Goal: Task Accomplishment & Management: Use online tool/utility

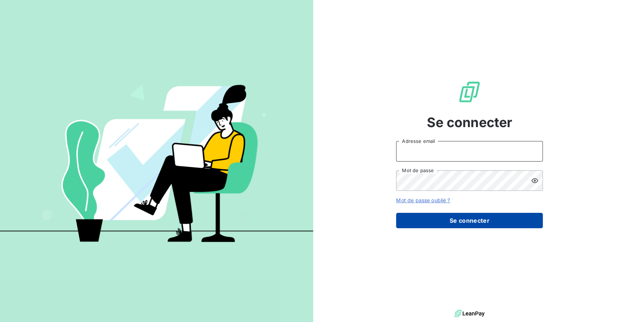
type input "[EMAIL_ADDRESS][DOMAIN_NAME]"
click at [467, 222] on button "Se connecter" at bounding box center [469, 220] width 147 height 15
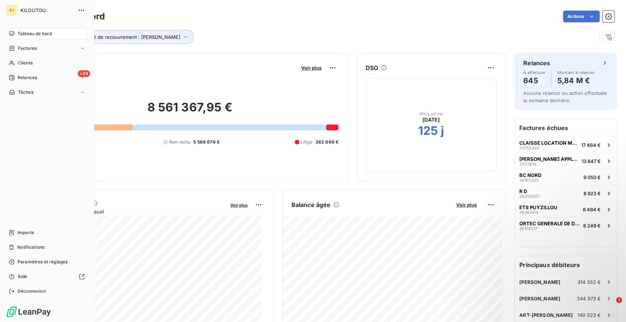
click at [29, 37] on span "Tableau de bord" at bounding box center [35, 33] width 34 height 7
click at [21, 52] on div "Factures" at bounding box center [47, 49] width 82 height 12
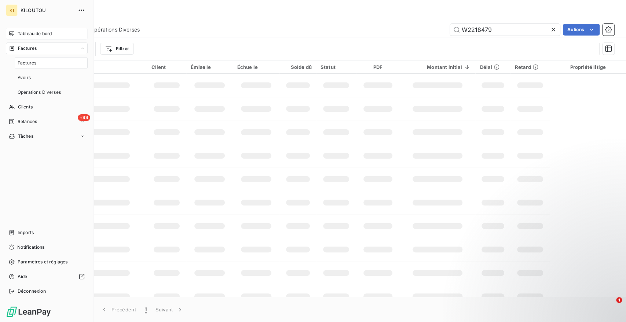
click at [26, 36] on span "Tableau de bord" at bounding box center [35, 33] width 34 height 7
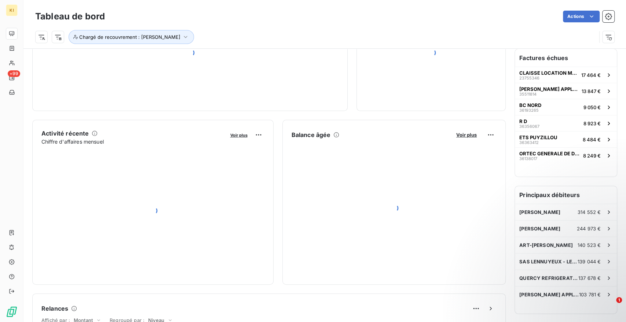
scroll to position [204, 0]
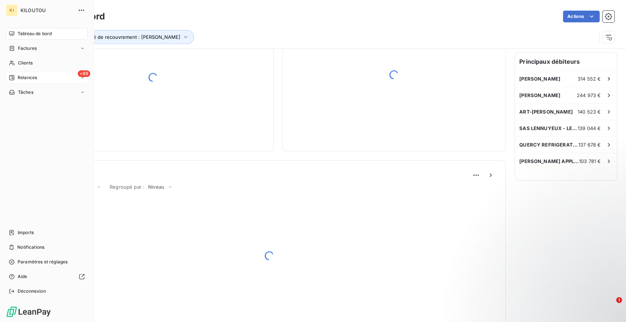
click at [60, 81] on div "+99 Relances" at bounding box center [47, 78] width 82 height 12
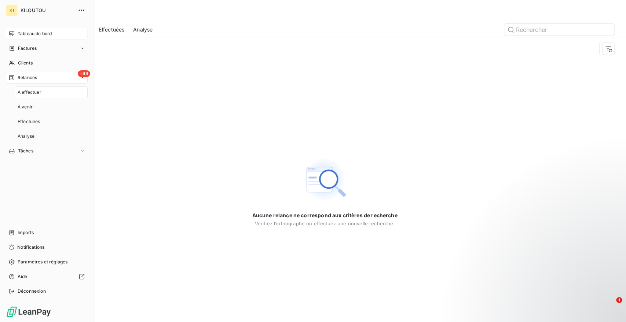
click at [47, 93] on div "À effectuer" at bounding box center [51, 93] width 73 height 12
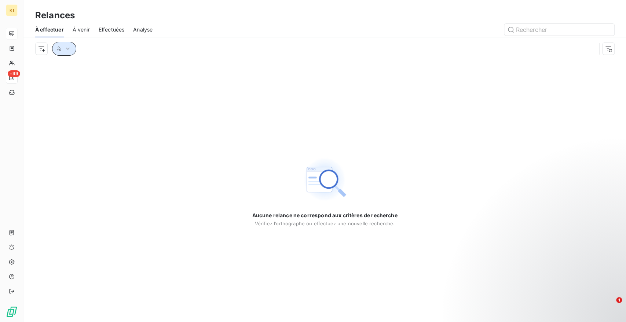
click at [67, 45] on icon "button" at bounding box center [67, 48] width 7 height 7
click at [174, 71] on div at bounding box center [174, 67] width 106 height 15
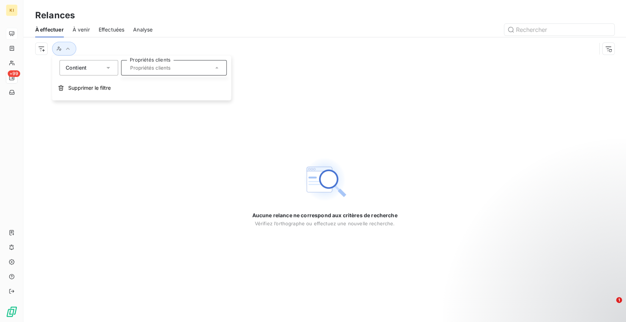
click at [214, 69] on icon at bounding box center [216, 67] width 7 height 7
click at [215, 69] on icon at bounding box center [216, 67] width 7 height 7
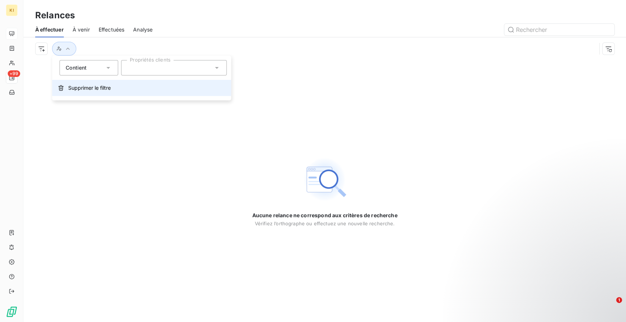
click at [91, 88] on span "Supprimer le filtre" at bounding box center [89, 87] width 43 height 7
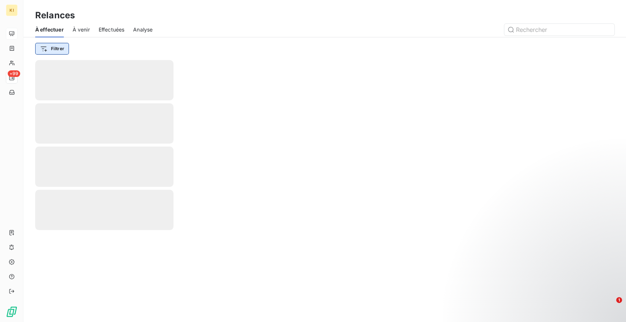
click at [63, 49] on html "KI +99 Relances À effectuer À venir Effectuées Analyse Filtrer 1" at bounding box center [313, 161] width 626 height 322
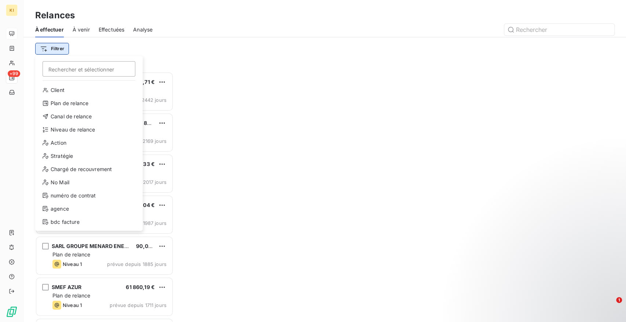
click at [56, 52] on html "KI +99 Relances À effectuer À venir Effectuées Analyse Filtrer Rechercher et sé…" at bounding box center [313, 161] width 626 height 322
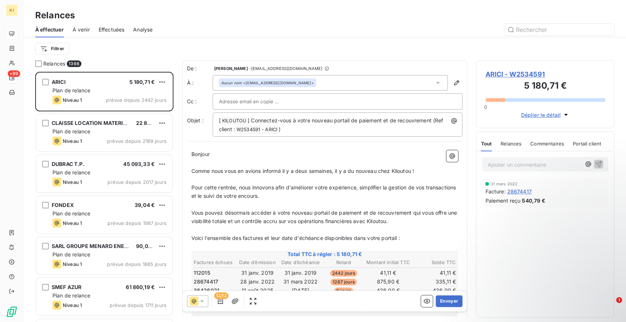
scroll to position [244, 132]
click at [43, 49] on html "KI +99 Relances À effectuer À venir Effectuées Analyse Filtrer Relances 1366 AR…" at bounding box center [313, 161] width 626 height 322
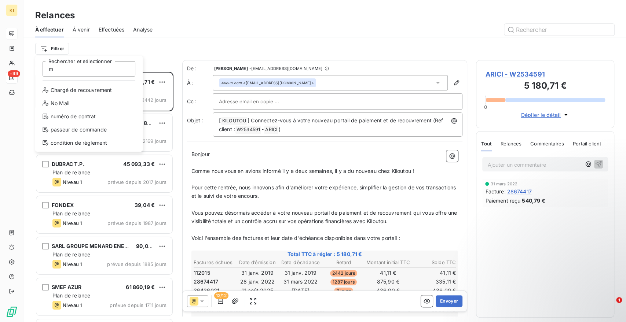
type input "m"
click at [264, 80] on html "KI +99 Relances À effectuer À venir Effectuées Analyse Filtrer m [PERSON_NAME] …" at bounding box center [313, 161] width 626 height 322
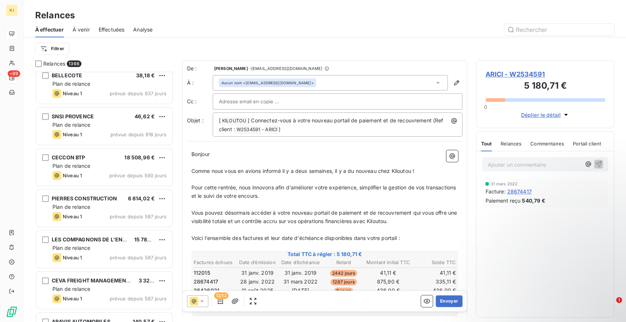
scroll to position [4358, 0]
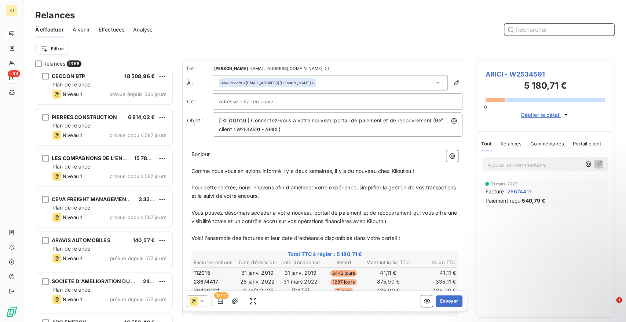
click at [533, 35] on input "text" at bounding box center [559, 30] width 110 height 12
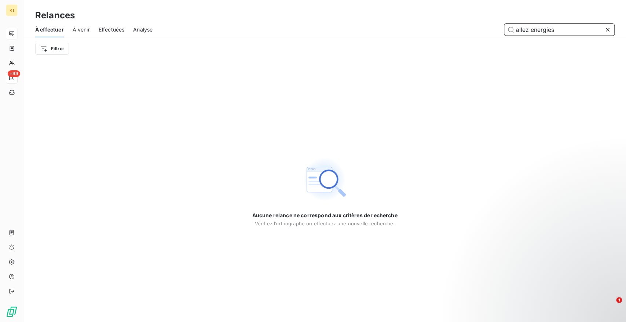
drag, startPoint x: 534, startPoint y: 32, endPoint x: 577, endPoint y: 33, distance: 42.5
click at [577, 33] on input "allez energies" at bounding box center [559, 30] width 110 height 12
type input "allez"
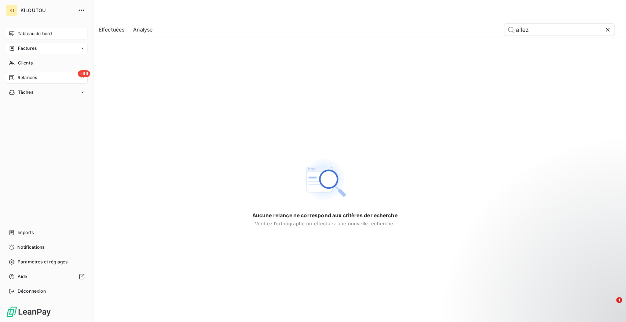
click at [27, 49] on span "Factures" at bounding box center [27, 48] width 19 height 7
click at [30, 34] on span "Tableau de bord" at bounding box center [35, 33] width 34 height 7
click at [30, 109] on span "Clients" at bounding box center [25, 107] width 15 height 7
click at [18, 59] on div "Clients" at bounding box center [47, 63] width 82 height 12
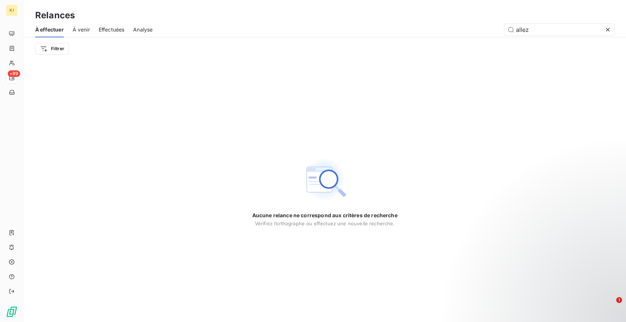
click at [188, 44] on div "Filtrer" at bounding box center [324, 49] width 579 height 14
click at [74, 30] on span "À venir" at bounding box center [81, 29] width 17 height 7
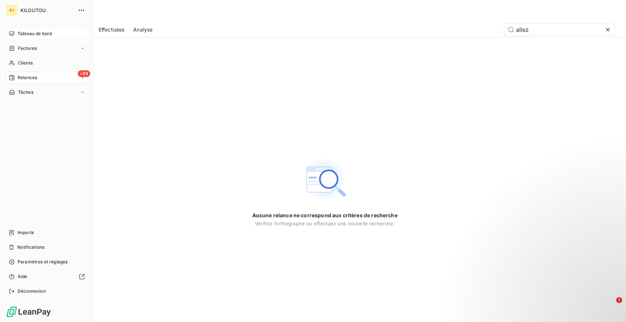
click at [9, 34] on icon at bounding box center [12, 34] width 6 height 6
click at [26, 51] on span "Factures" at bounding box center [27, 48] width 19 height 7
click at [32, 73] on div "Avoirs" at bounding box center [51, 78] width 73 height 12
click at [37, 106] on div "Clients" at bounding box center [47, 107] width 82 height 12
click at [38, 107] on div "Clients" at bounding box center [47, 107] width 82 height 12
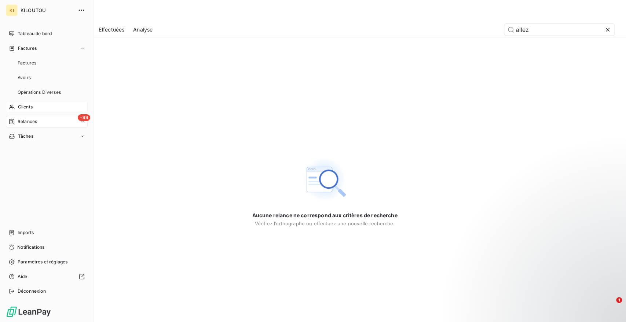
click at [38, 110] on div "Clients" at bounding box center [47, 107] width 82 height 12
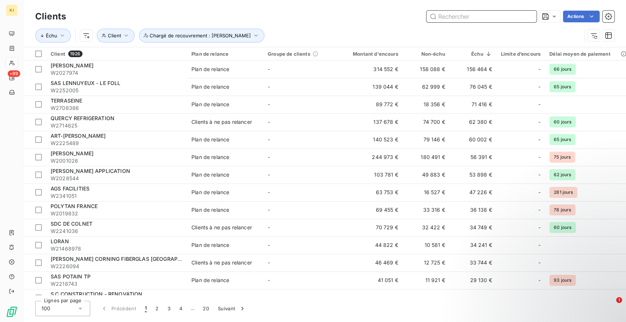
click at [501, 22] on input "text" at bounding box center [481, 17] width 110 height 12
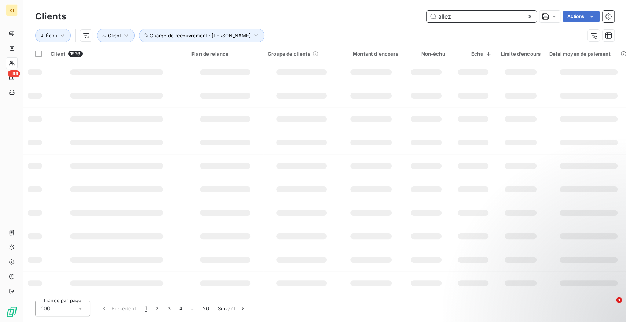
type input "allez"
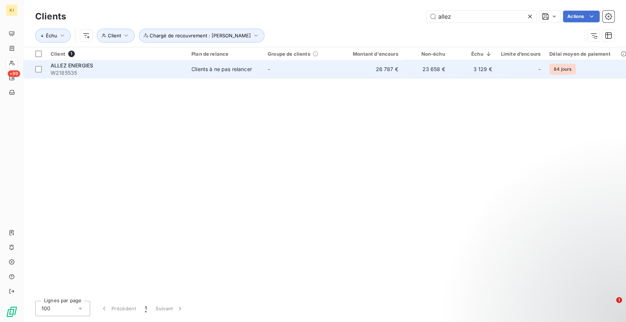
click at [77, 73] on span "W2185535" at bounding box center [117, 72] width 132 height 7
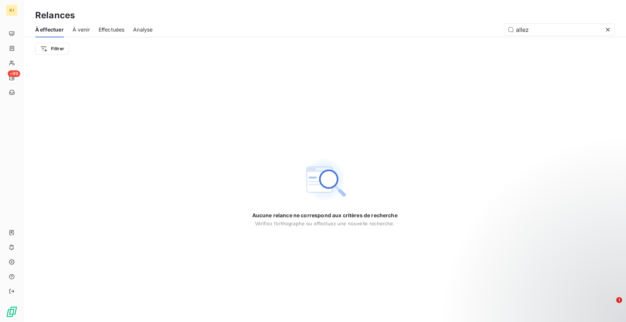
click at [84, 28] on span "À venir" at bounding box center [81, 29] width 17 height 7
click at [50, 30] on span "À effectuer" at bounding box center [49, 29] width 29 height 7
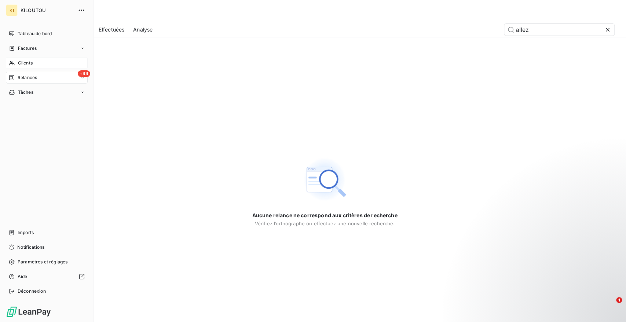
click at [29, 65] on span "Clients" at bounding box center [25, 63] width 15 height 7
click at [30, 65] on span "Clients" at bounding box center [25, 63] width 15 height 7
click at [33, 65] on div "Clients" at bounding box center [47, 63] width 82 height 12
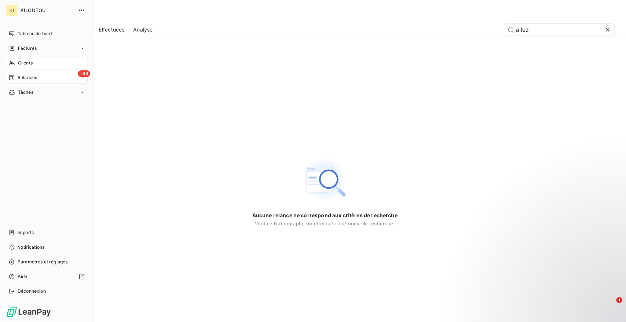
click at [33, 65] on div "Clients" at bounding box center [47, 63] width 82 height 12
click at [32, 61] on span "Clients" at bounding box center [25, 63] width 15 height 7
click at [30, 64] on span "Clients" at bounding box center [25, 63] width 15 height 7
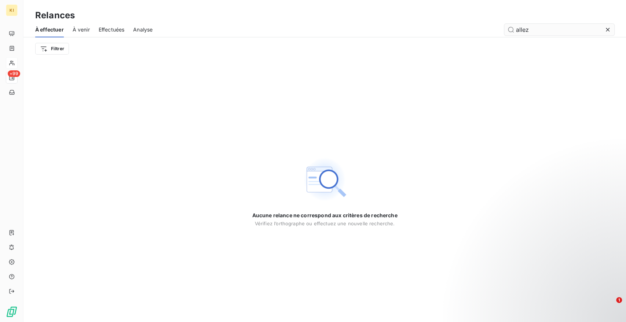
click at [544, 28] on input "allez" at bounding box center [559, 30] width 110 height 12
type input "a"
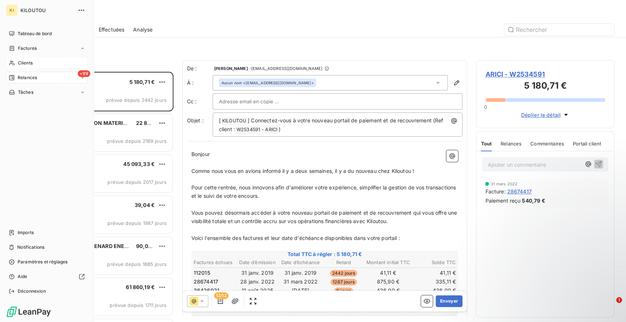
scroll to position [244, 132]
click at [11, 61] on icon at bounding box center [12, 63] width 6 height 6
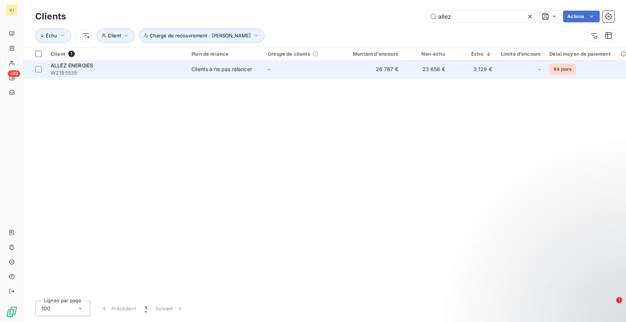
click at [81, 66] on span "ALLEZ ENERGIES" at bounding box center [72, 65] width 43 height 6
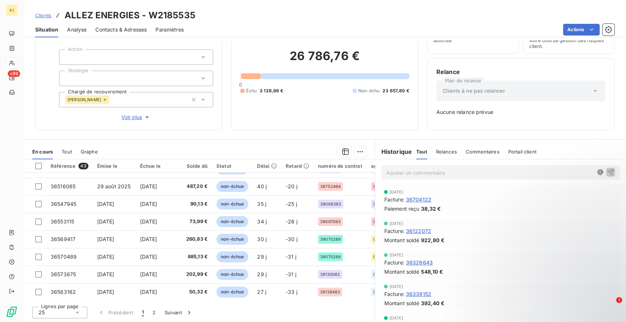
scroll to position [315, 0]
click at [355, 152] on html "KI +99 Clients ALLEZ ENERGIES - W2185535 Situation Analyse Contacts & Adresses …" at bounding box center [313, 161] width 626 height 322
click at [451, 152] on html "KI +99 Clients ALLEZ ENERGIES - W2185535 Situation Analyse Contacts & Adresses …" at bounding box center [313, 161] width 626 height 322
click at [405, 149] on h6 "Historique" at bounding box center [393, 151] width 37 height 9
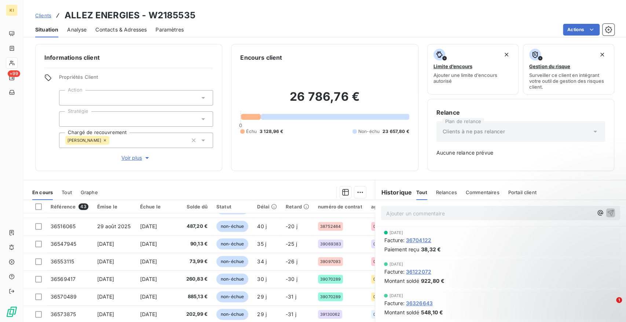
scroll to position [0, 0]
click at [578, 30] on html "KI +99 Clients ALLEZ ENERGIES - W2185535 Situation Analyse Contacts & Adresses …" at bounding box center [313, 161] width 626 height 322
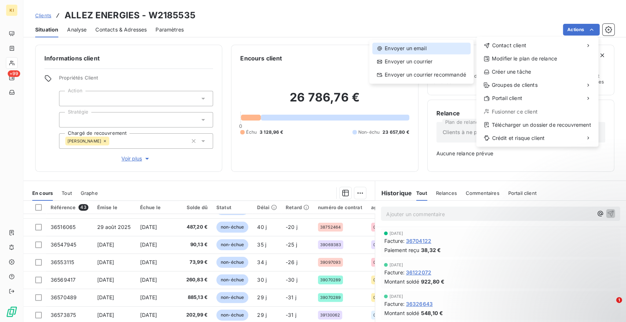
click at [419, 52] on div "Envoyer un email" at bounding box center [421, 49] width 98 height 12
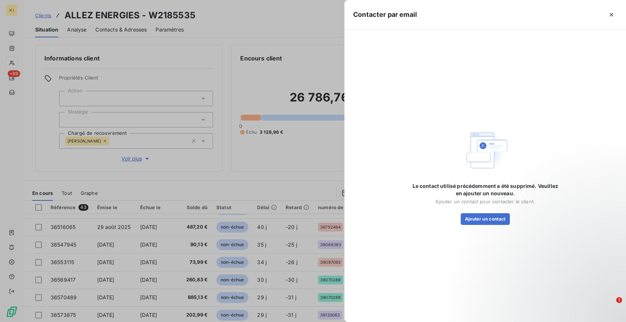
click at [223, 51] on div at bounding box center [313, 161] width 626 height 322
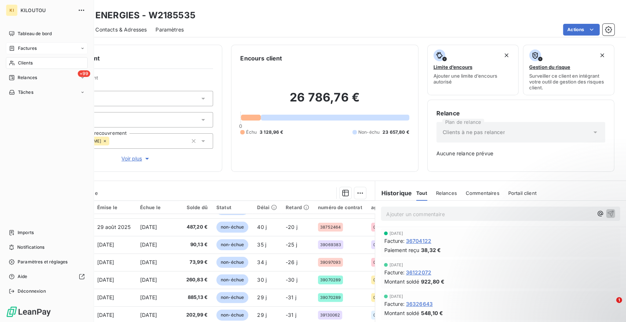
click at [27, 49] on span "Factures" at bounding box center [27, 48] width 19 height 7
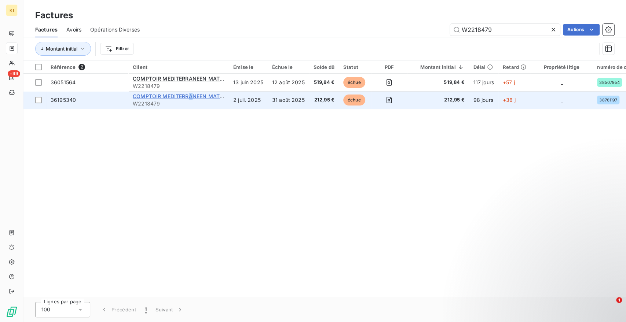
click at [191, 96] on span "COMPTOIR MEDITERRANEEN MATERIEL ENTREPRI" at bounding box center [196, 96] width 127 height 6
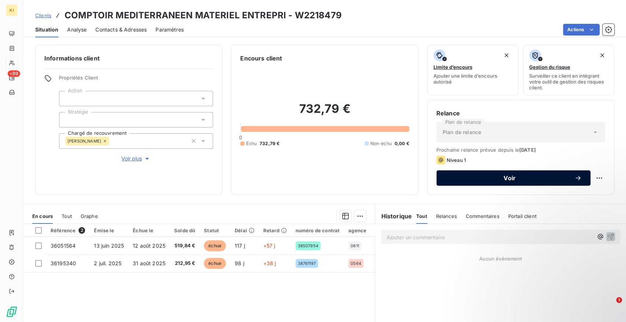
click at [535, 177] on span "Voir" at bounding box center [509, 178] width 129 height 6
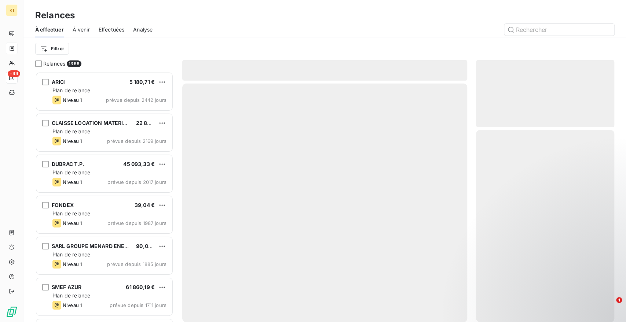
scroll to position [244, 132]
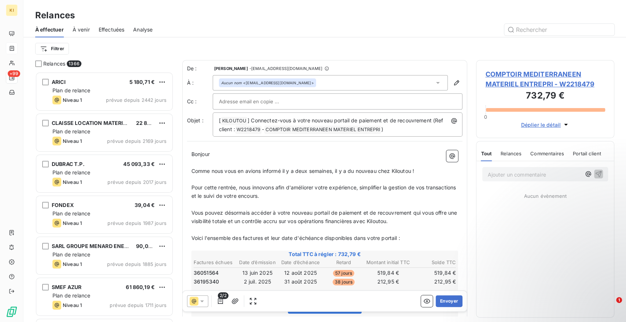
click at [286, 86] on div "Aucun nom <[EMAIL_ADDRESS][DOMAIN_NAME]>" at bounding box center [267, 82] width 97 height 9
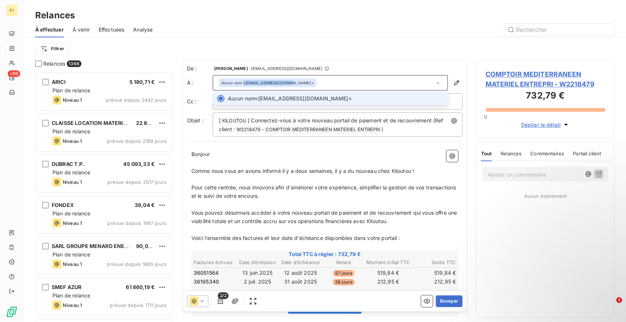
click at [287, 85] on div "Aucun nom <[EMAIL_ADDRESS][DOMAIN_NAME]>" at bounding box center [267, 82] width 97 height 9
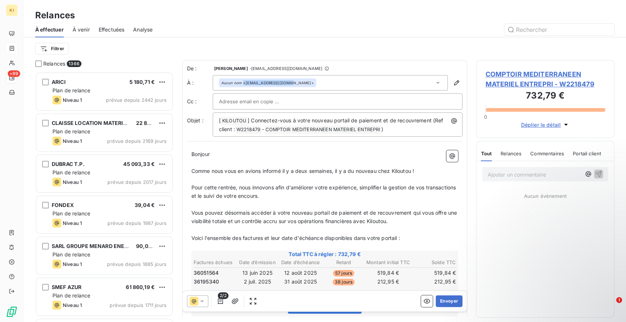
click at [287, 85] on div "Aucun nom <[EMAIL_ADDRESS][DOMAIN_NAME]>" at bounding box center [267, 82] width 93 height 5
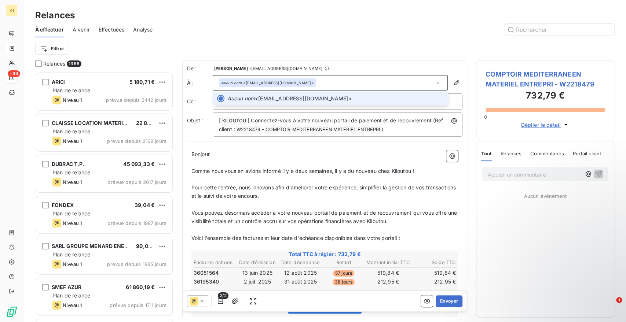
click at [221, 99] on div at bounding box center [220, 98] width 7 height 7
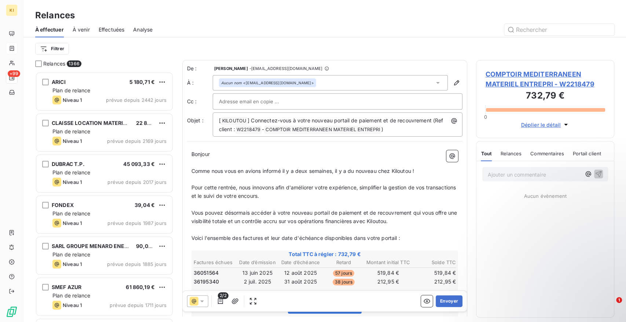
click at [436, 82] on icon at bounding box center [438, 83] width 4 height 2
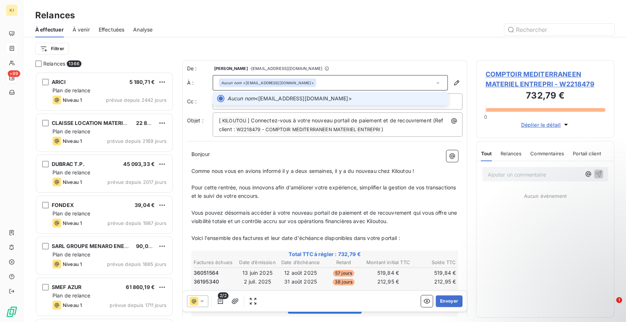
click at [434, 82] on icon at bounding box center [437, 82] width 7 height 7
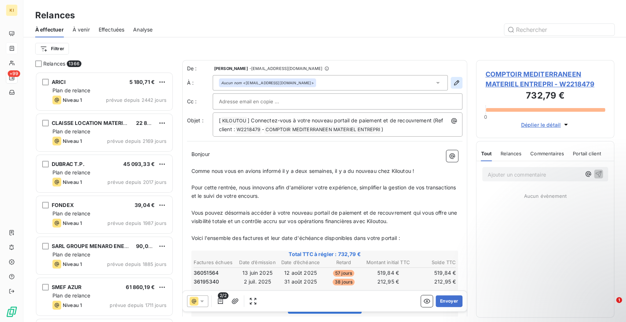
click at [453, 82] on icon "button" at bounding box center [456, 82] width 7 height 7
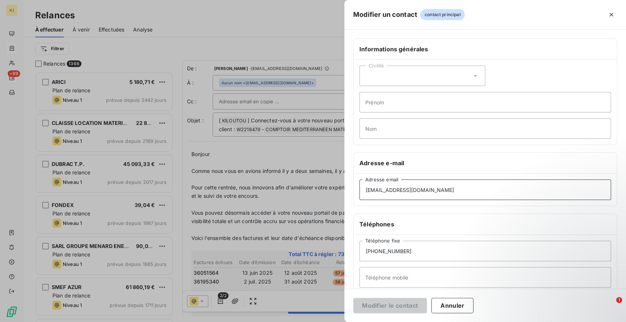
click at [414, 194] on input "[EMAIL_ADDRESS][DOMAIN_NAME]" at bounding box center [484, 190] width 251 height 21
click at [264, 99] on div at bounding box center [313, 161] width 626 height 322
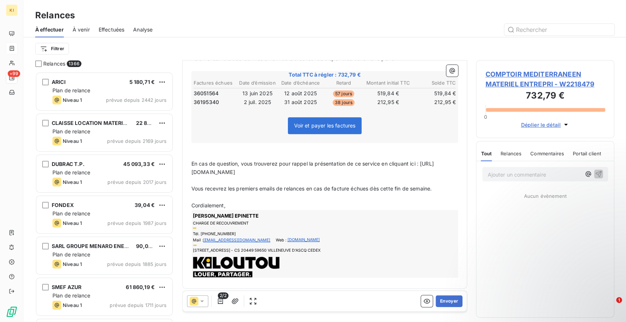
scroll to position [0, 0]
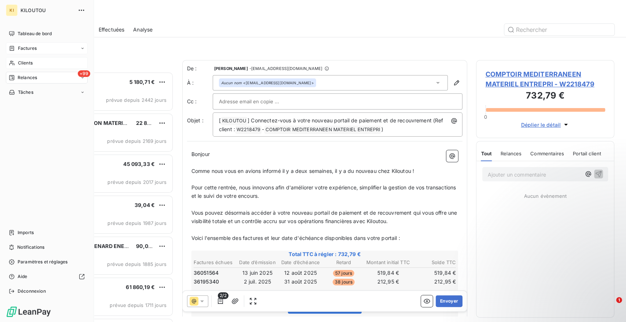
click at [37, 62] on div "Clients" at bounding box center [47, 63] width 82 height 12
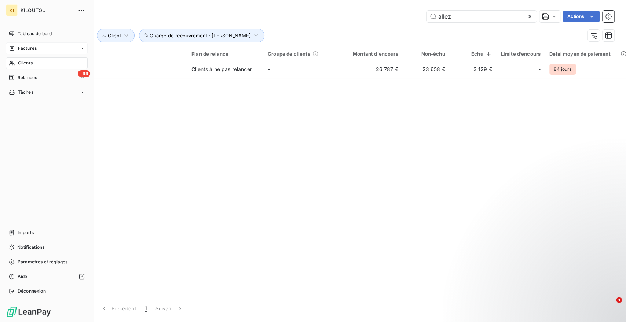
click at [35, 50] on span "Factures" at bounding box center [27, 48] width 19 height 7
